Goal: Find specific page/section: Find specific page/section

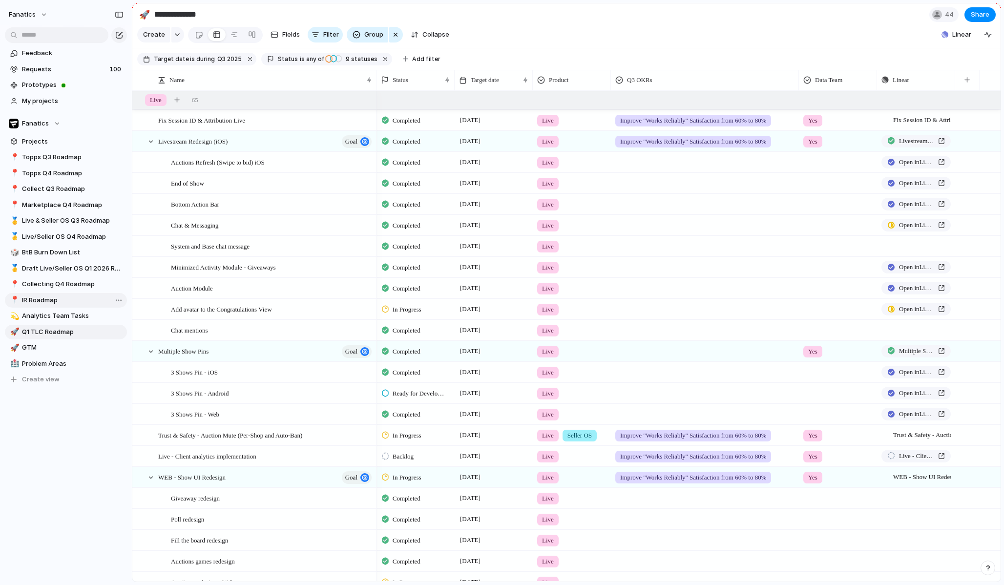
click at [52, 303] on span "IR Roadmap" at bounding box center [73, 300] width 102 height 10
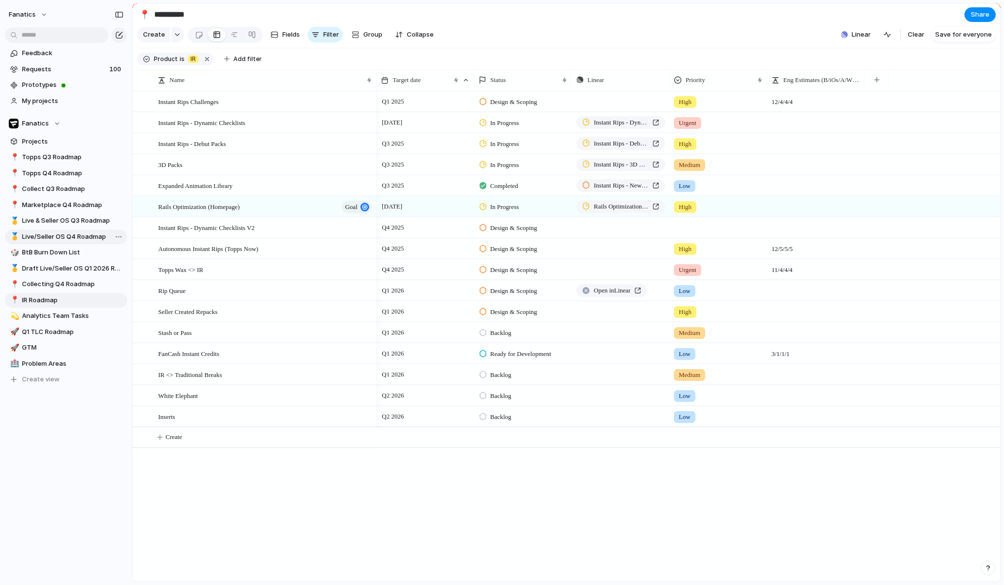
click at [89, 237] on span "Live/Seller OS Q4 Roadmap" at bounding box center [73, 237] width 102 height 10
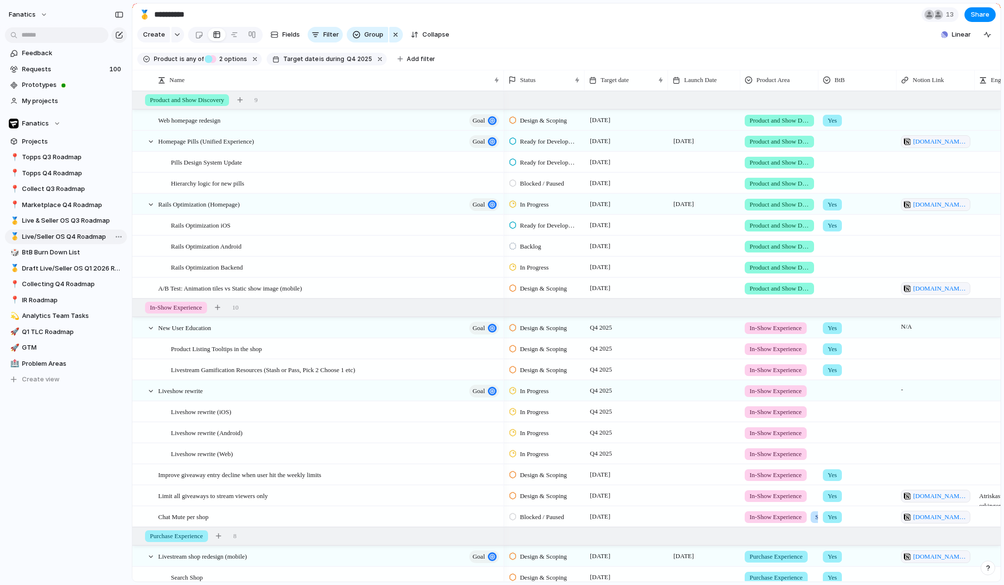
type input "**********"
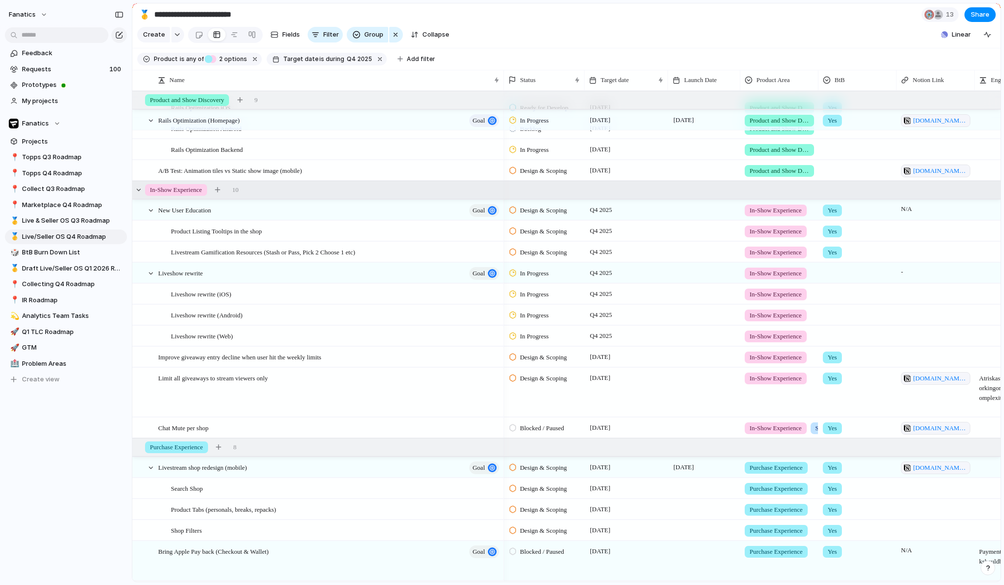
scroll to position [120, 0]
